Goal: Check status: Check status

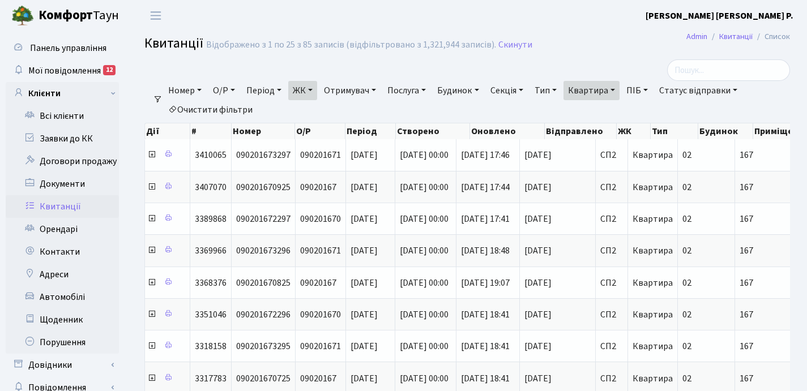
select select "25"
click at [619, 89] on link "Квартира" at bounding box center [591, 90] width 56 height 19
type input "1"
type input "207"
click at [315, 90] on link "ЖК" at bounding box center [302, 90] width 29 height 19
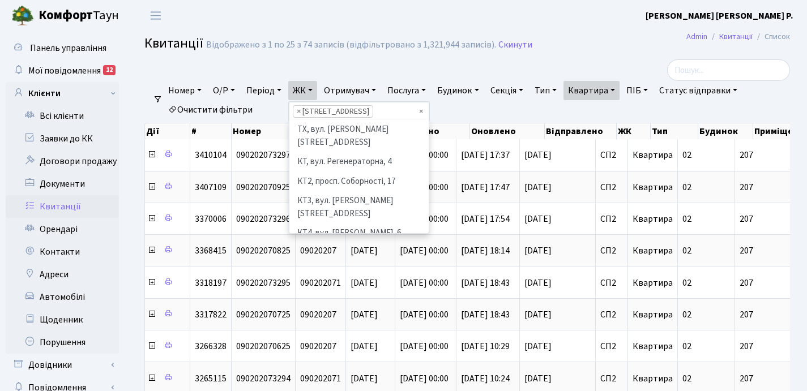
scroll to position [176, 0]
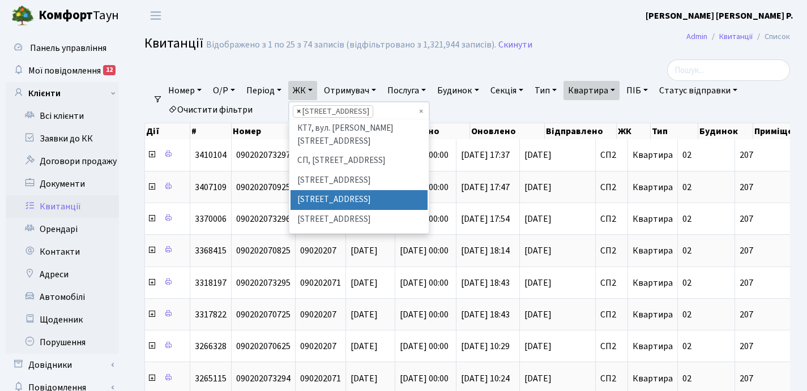
click at [301, 112] on span "×" at bounding box center [299, 111] width 4 height 11
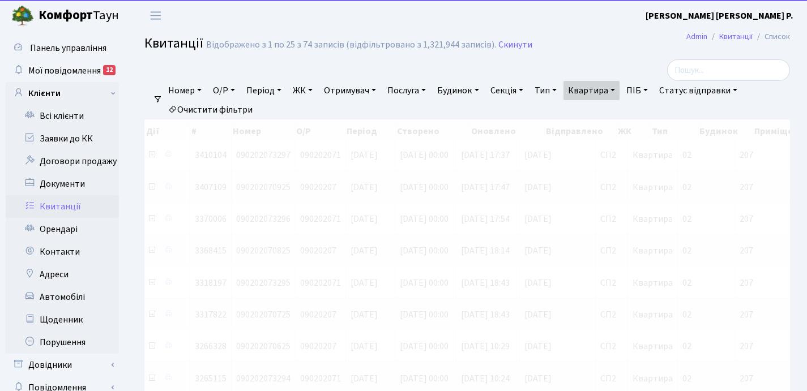
click at [313, 89] on link "ЖК" at bounding box center [302, 90] width 29 height 19
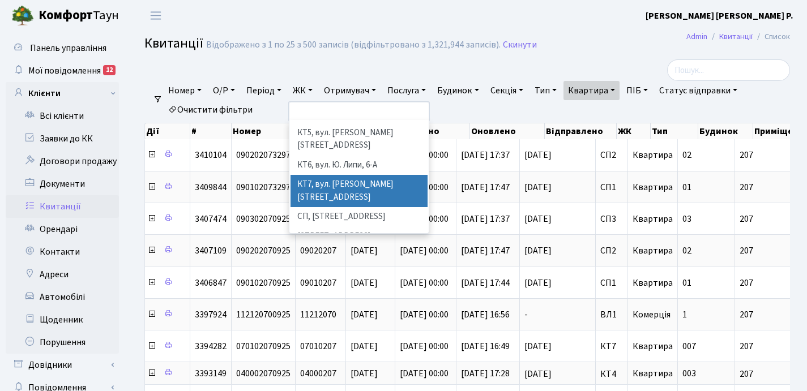
scroll to position [143, 0]
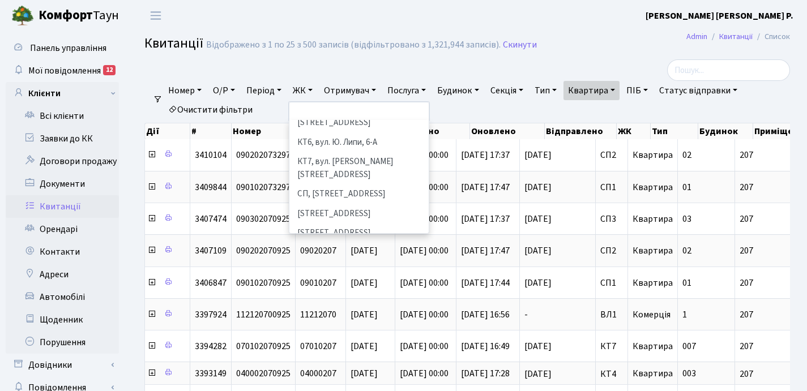
click at [337, 243] on li "[STREET_ADDRESS]" at bounding box center [358, 253] width 137 height 20
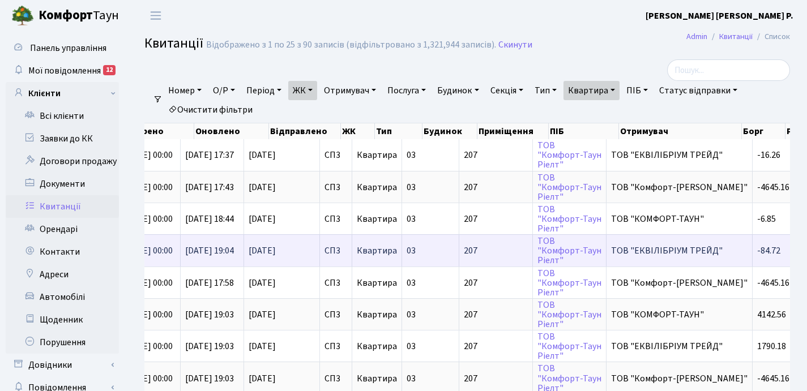
scroll to position [0, 103]
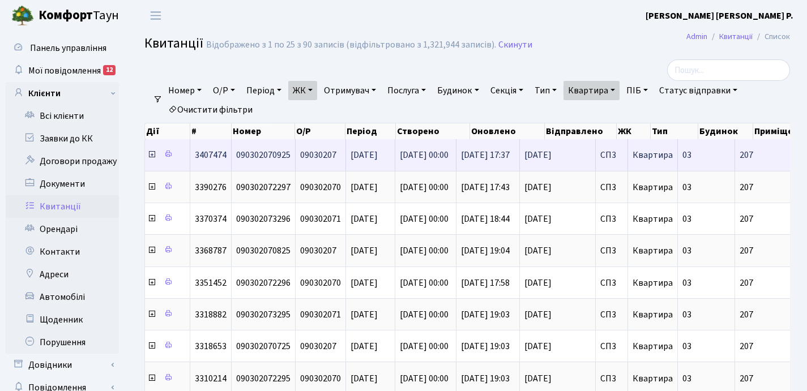
click at [152, 158] on icon at bounding box center [151, 154] width 9 height 9
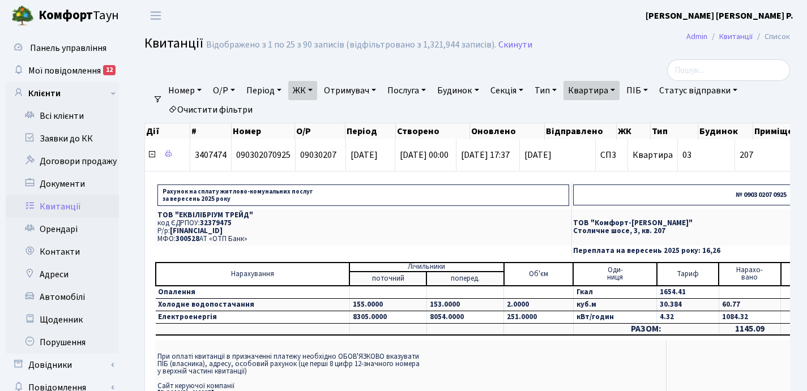
scroll to position [2, 0]
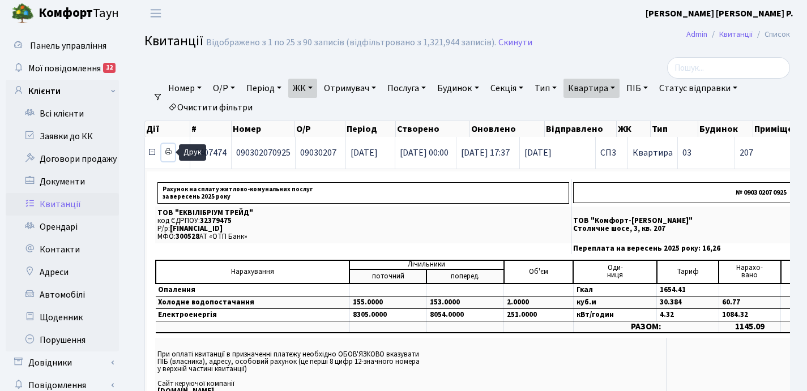
click at [169, 151] on icon at bounding box center [168, 152] width 8 height 8
click at [152, 152] on icon at bounding box center [151, 152] width 9 height 9
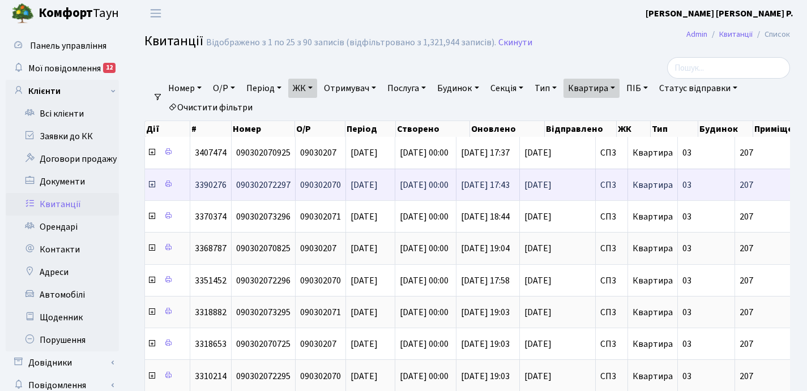
click at [152, 186] on icon at bounding box center [151, 184] width 9 height 9
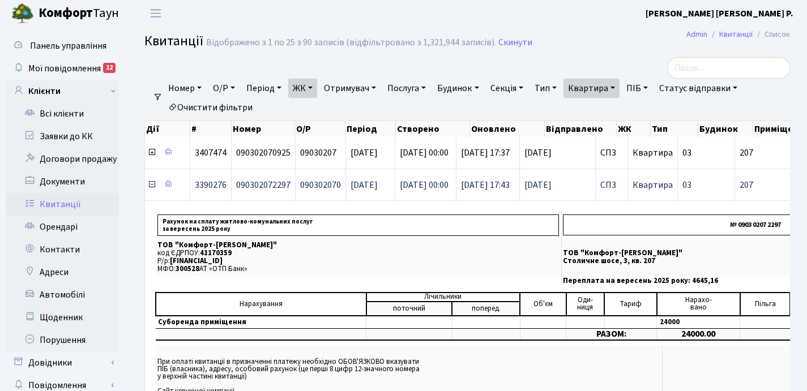
click at [152, 186] on icon at bounding box center [151, 184] width 9 height 9
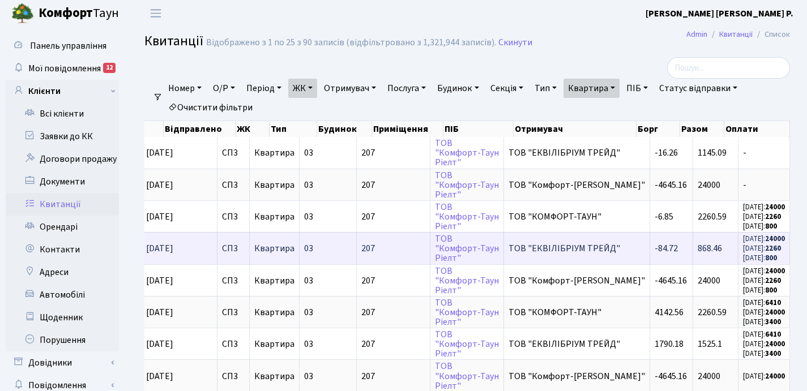
scroll to position [0, 124]
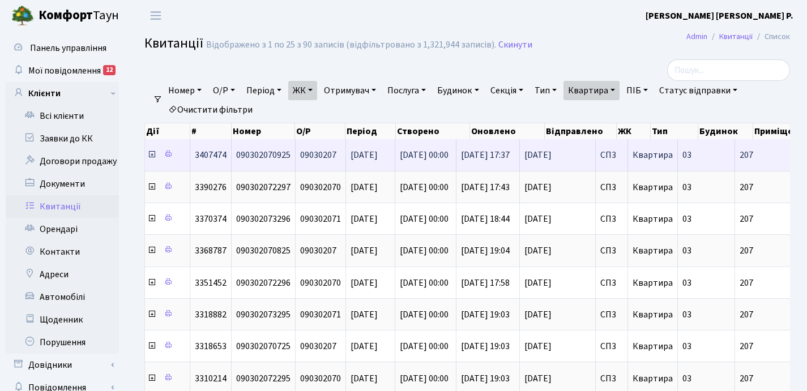
click at [152, 155] on icon at bounding box center [151, 154] width 9 height 9
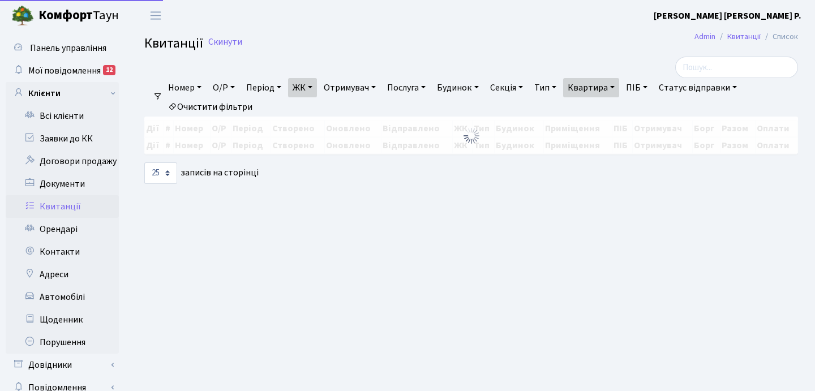
select select "25"
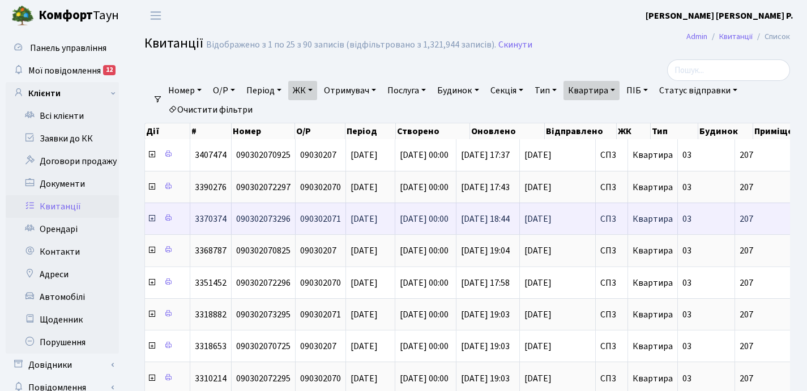
scroll to position [0, 381]
